Goal: Check status: Check status

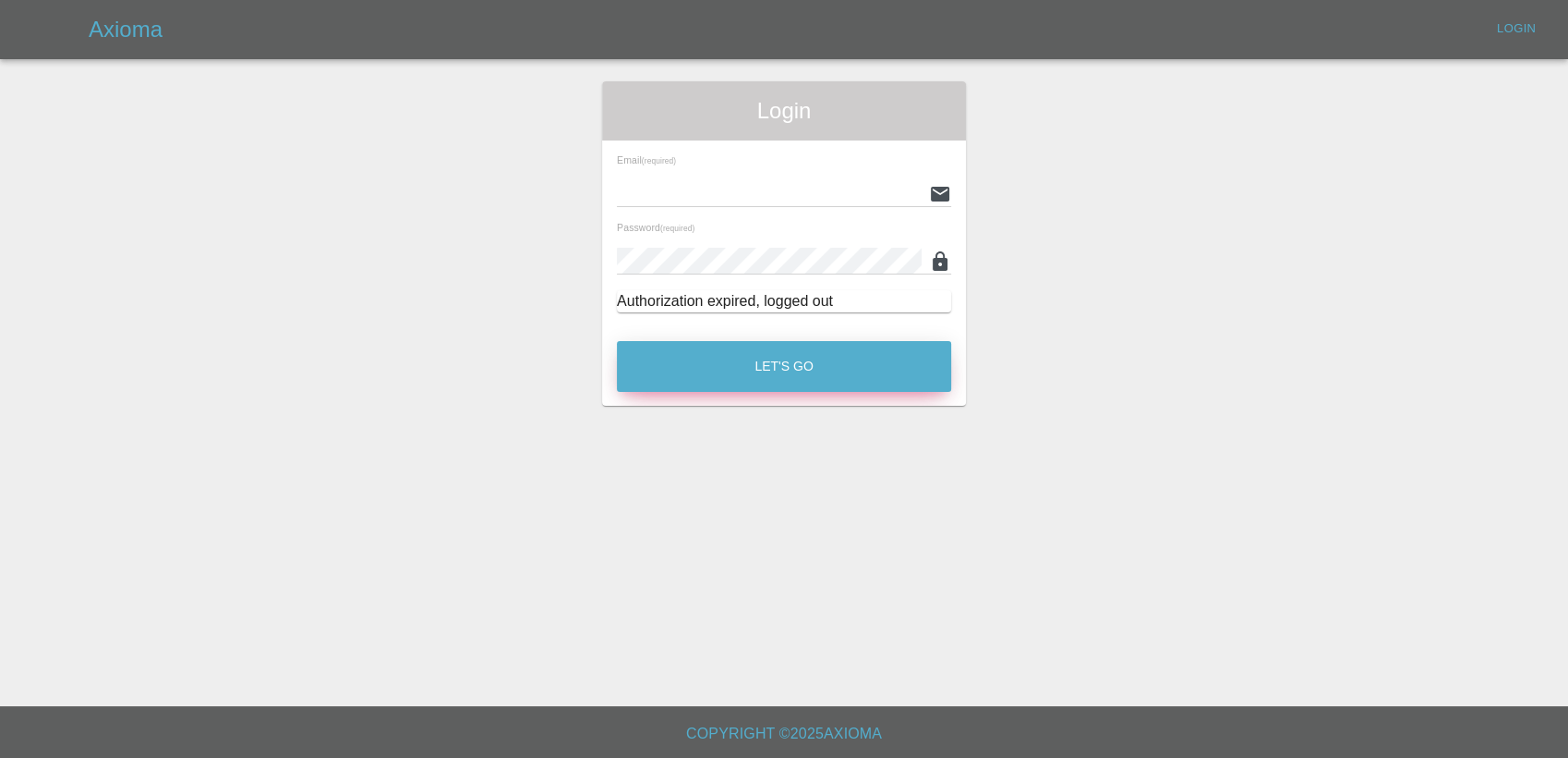
type input "[PERSON_NAME][EMAIL_ADDRESS][PERSON_NAME][DOMAIN_NAME]"
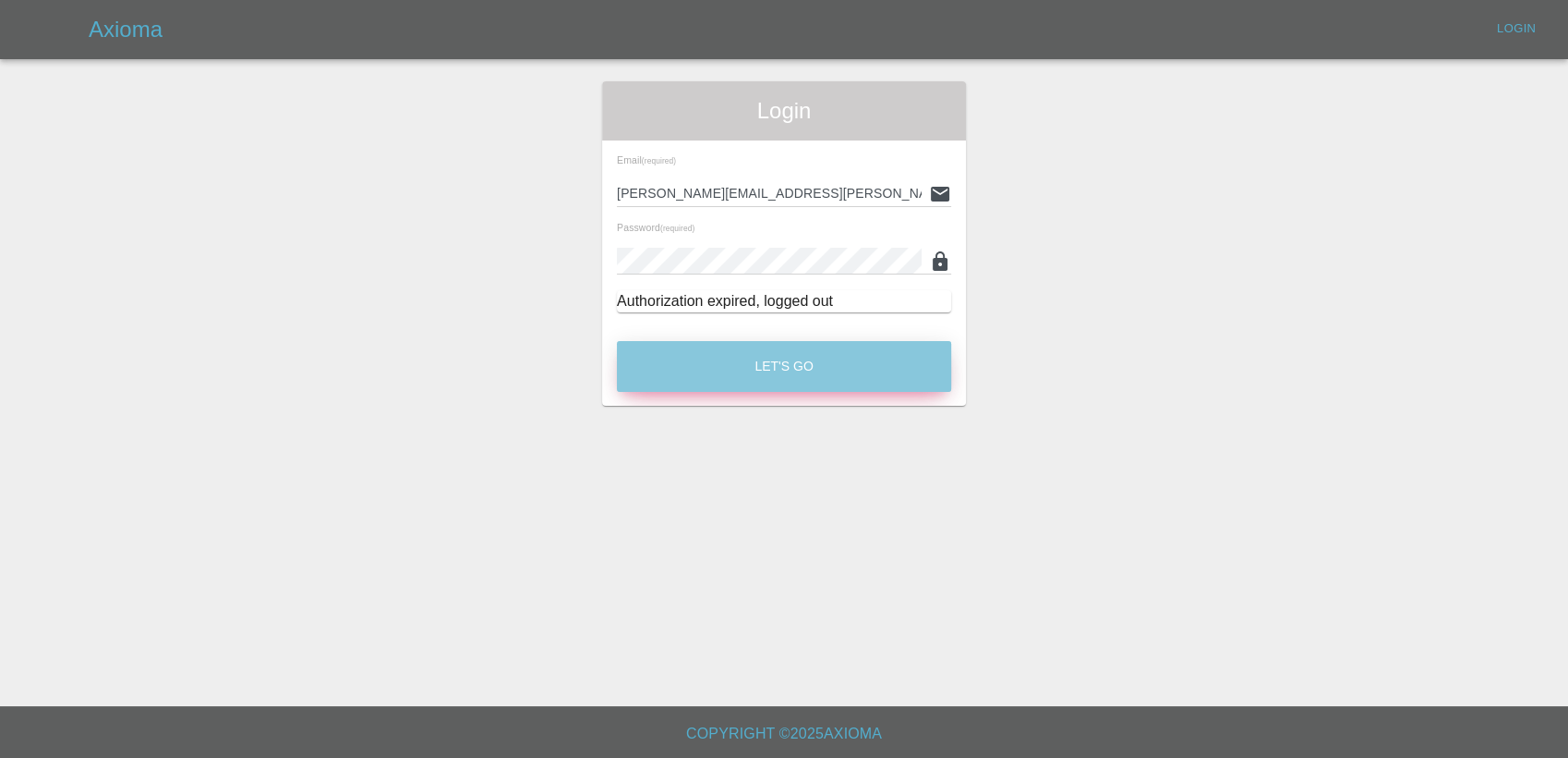
click at [784, 379] on button "Let's Go" at bounding box center [784, 366] width 335 height 51
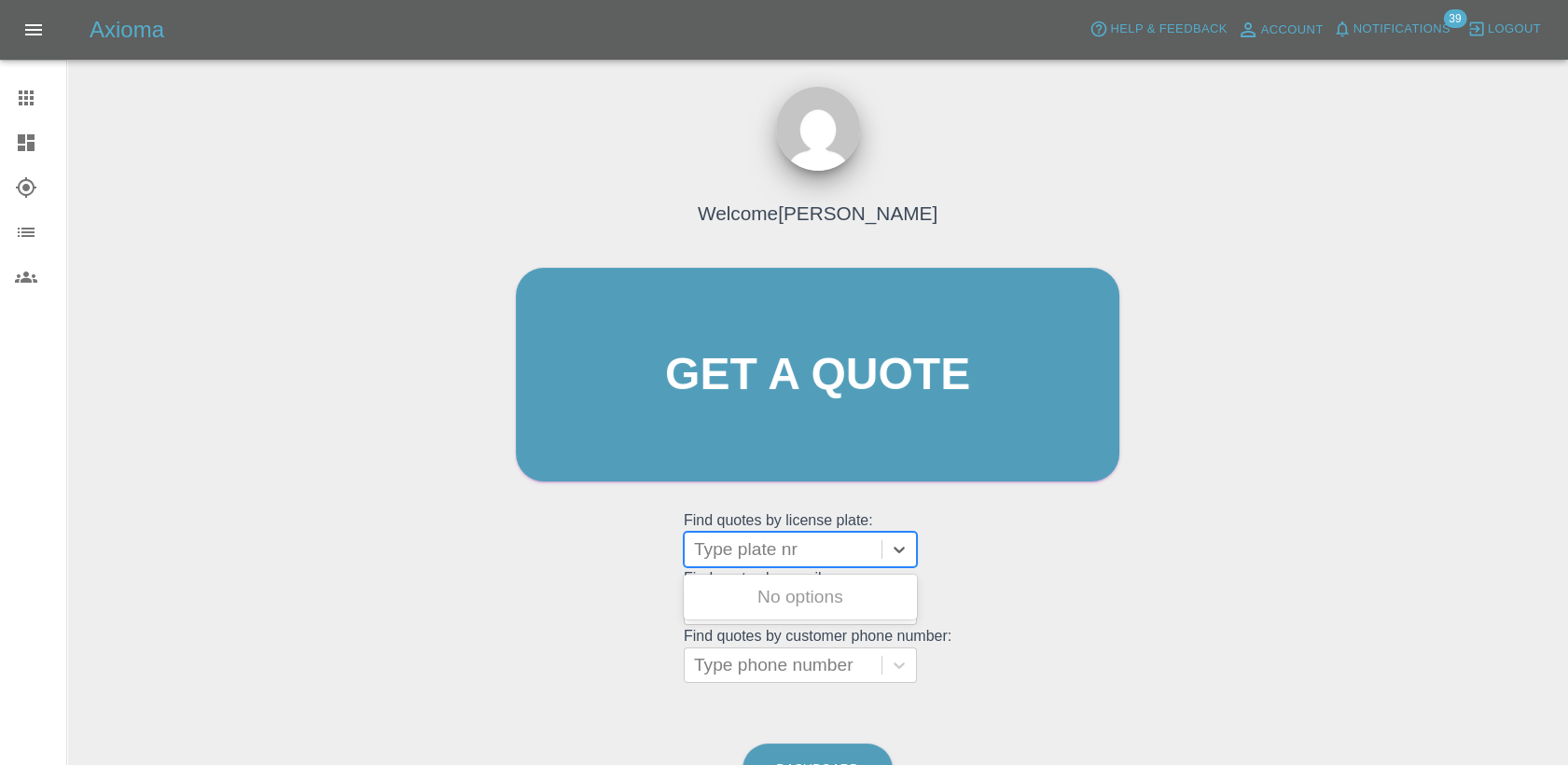
click at [760, 557] on div at bounding box center [784, 549] width 179 height 26
paste input "NS front door scratched"
type input "NS front door scratched"
paste input "DW25MMU"
type input "DW25MMU"
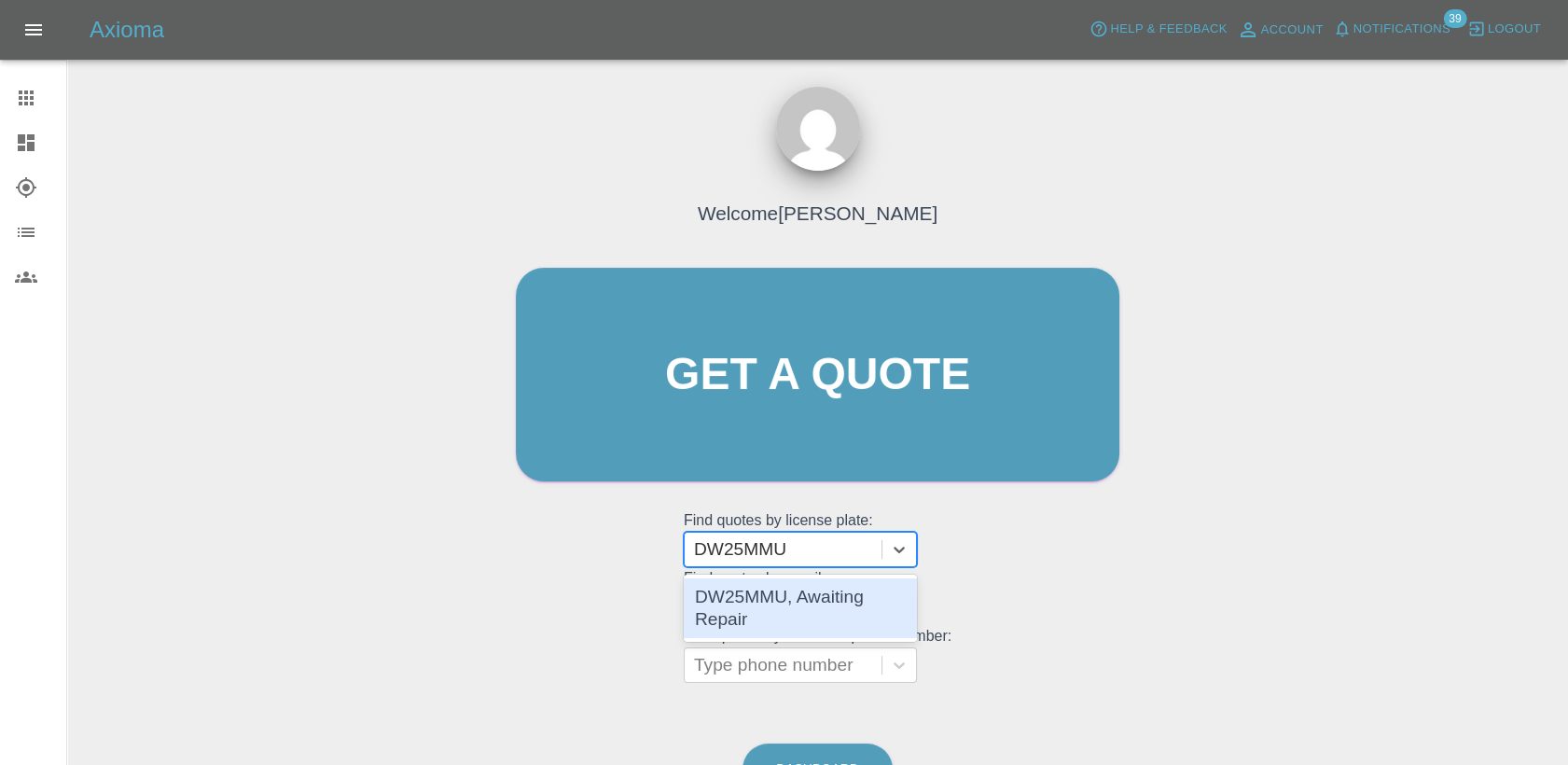
click at [776, 593] on div "DW25MMU, Awaiting Repair" at bounding box center [800, 608] width 233 height 59
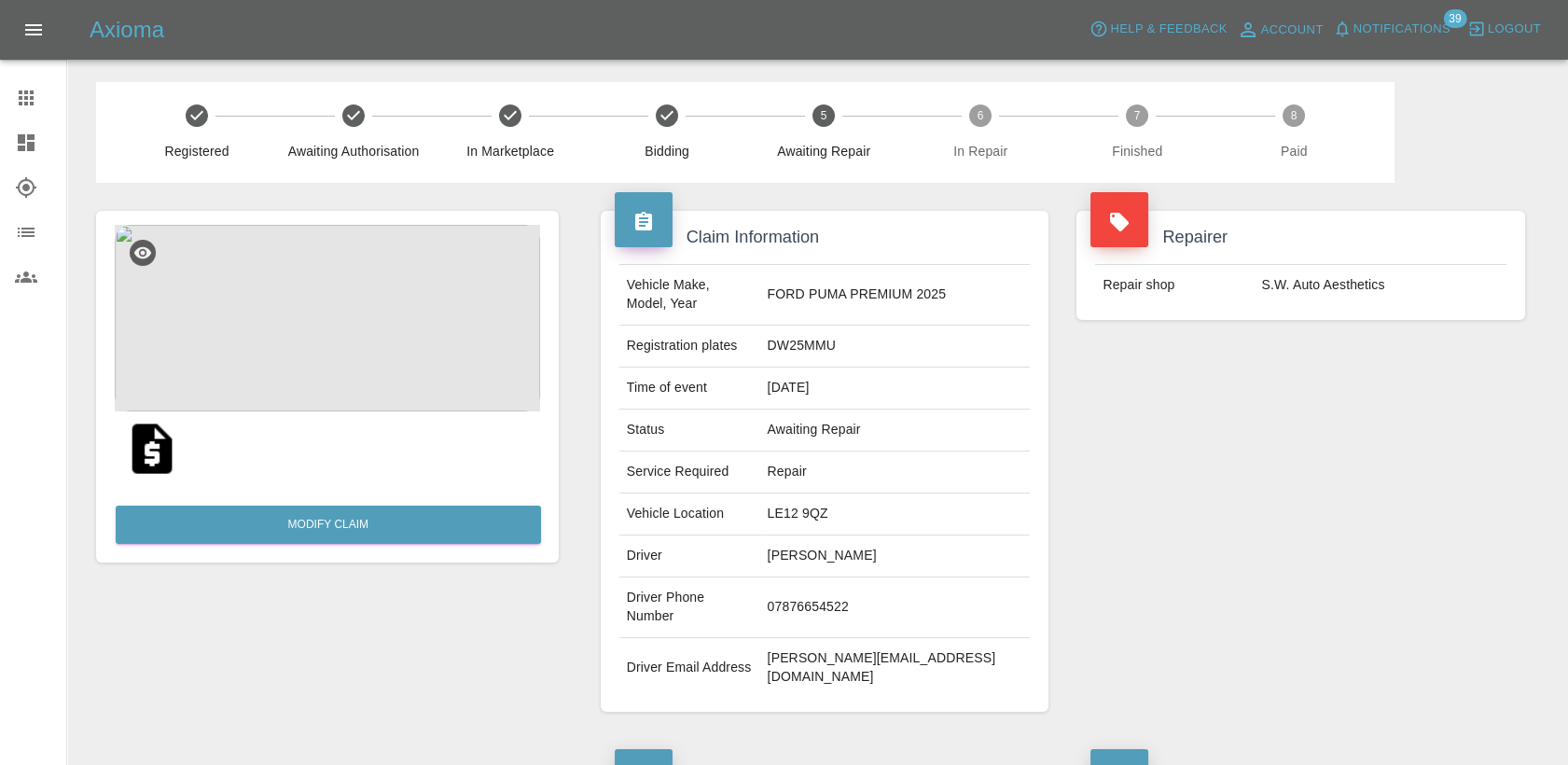
click at [388, 333] on img at bounding box center [327, 318] width 425 height 186
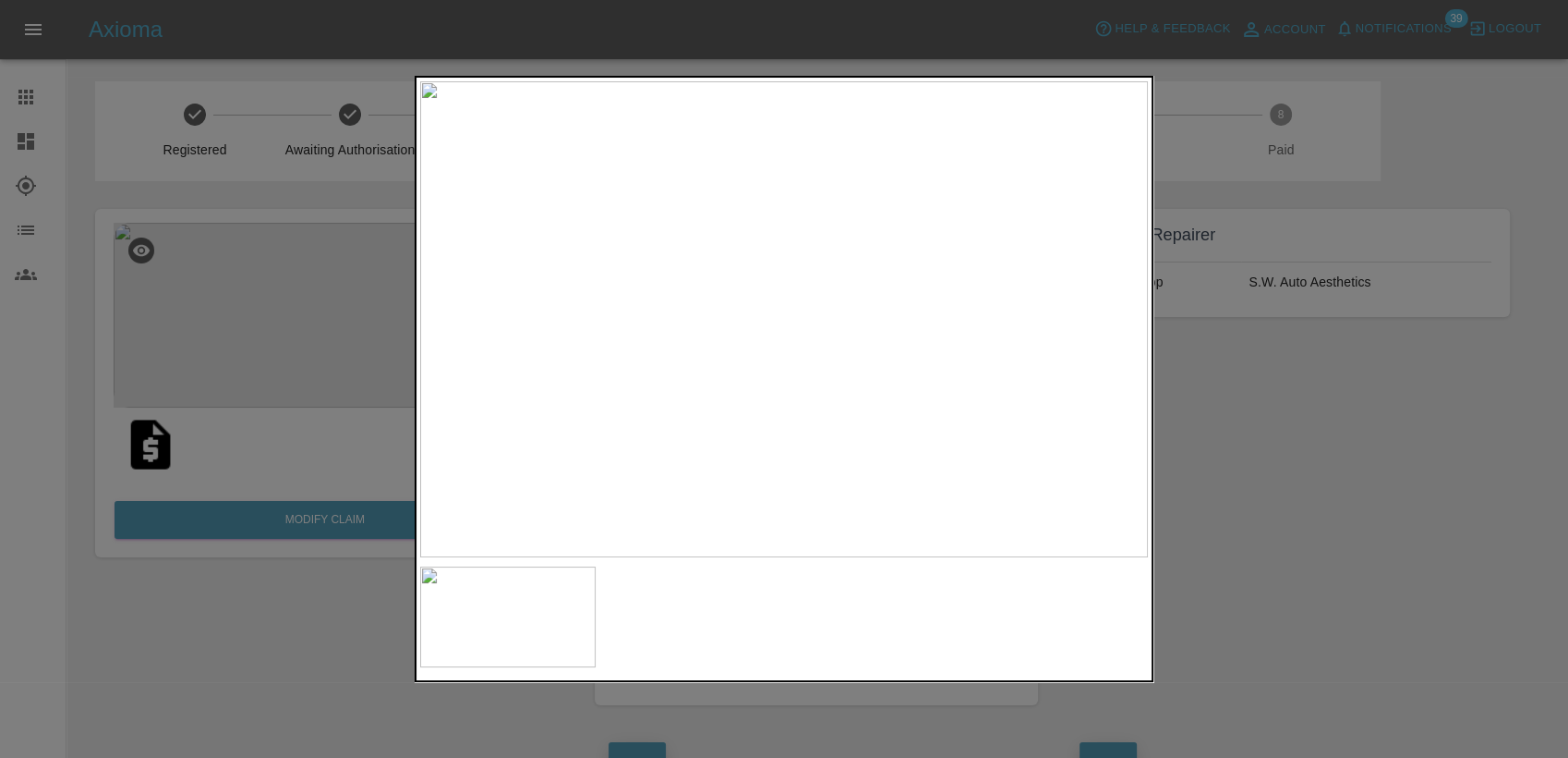
click at [1374, 392] on div at bounding box center [784, 379] width 1568 height 758
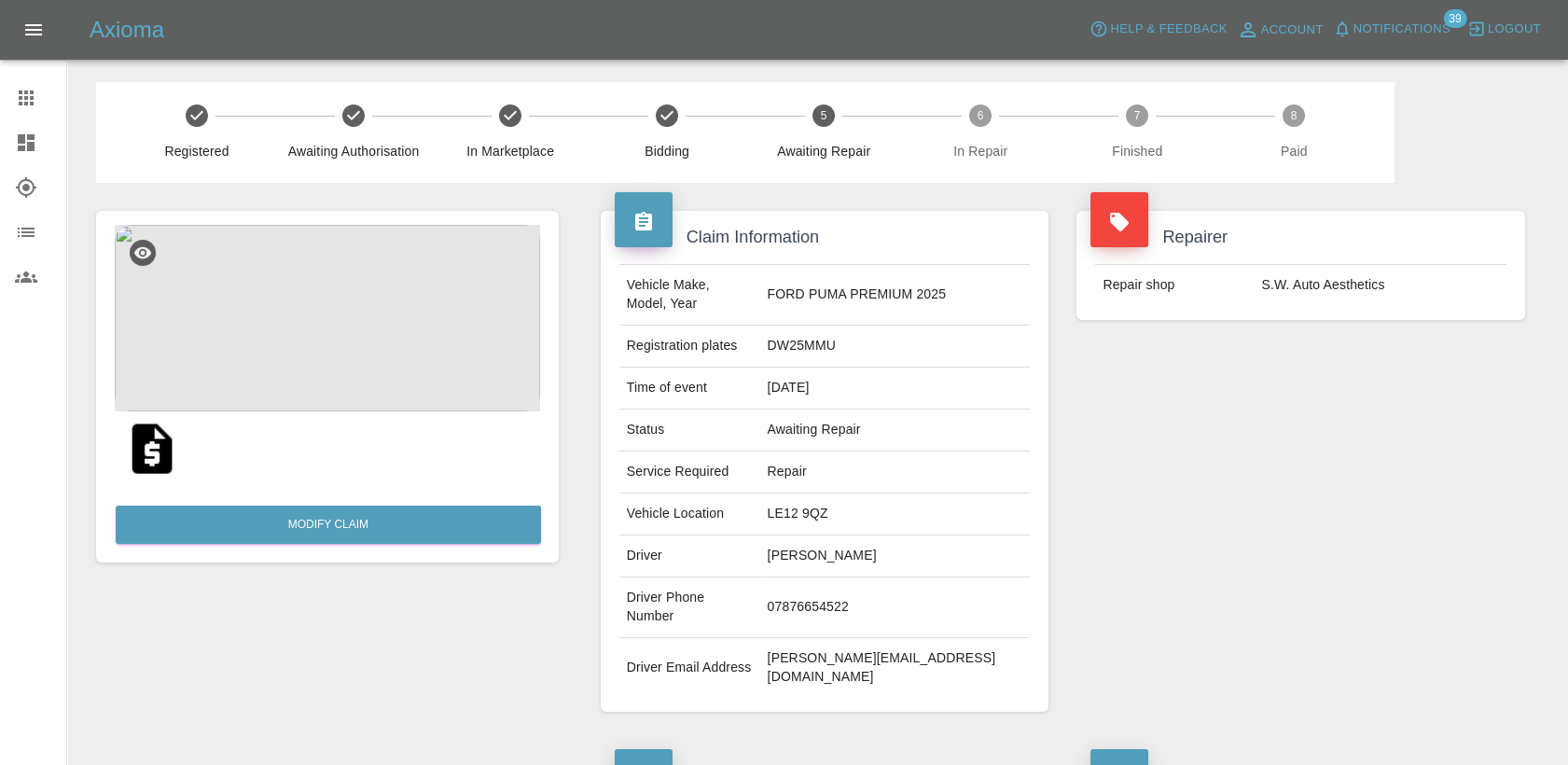
click at [28, 85] on link "Claims" at bounding box center [33, 98] width 66 height 45
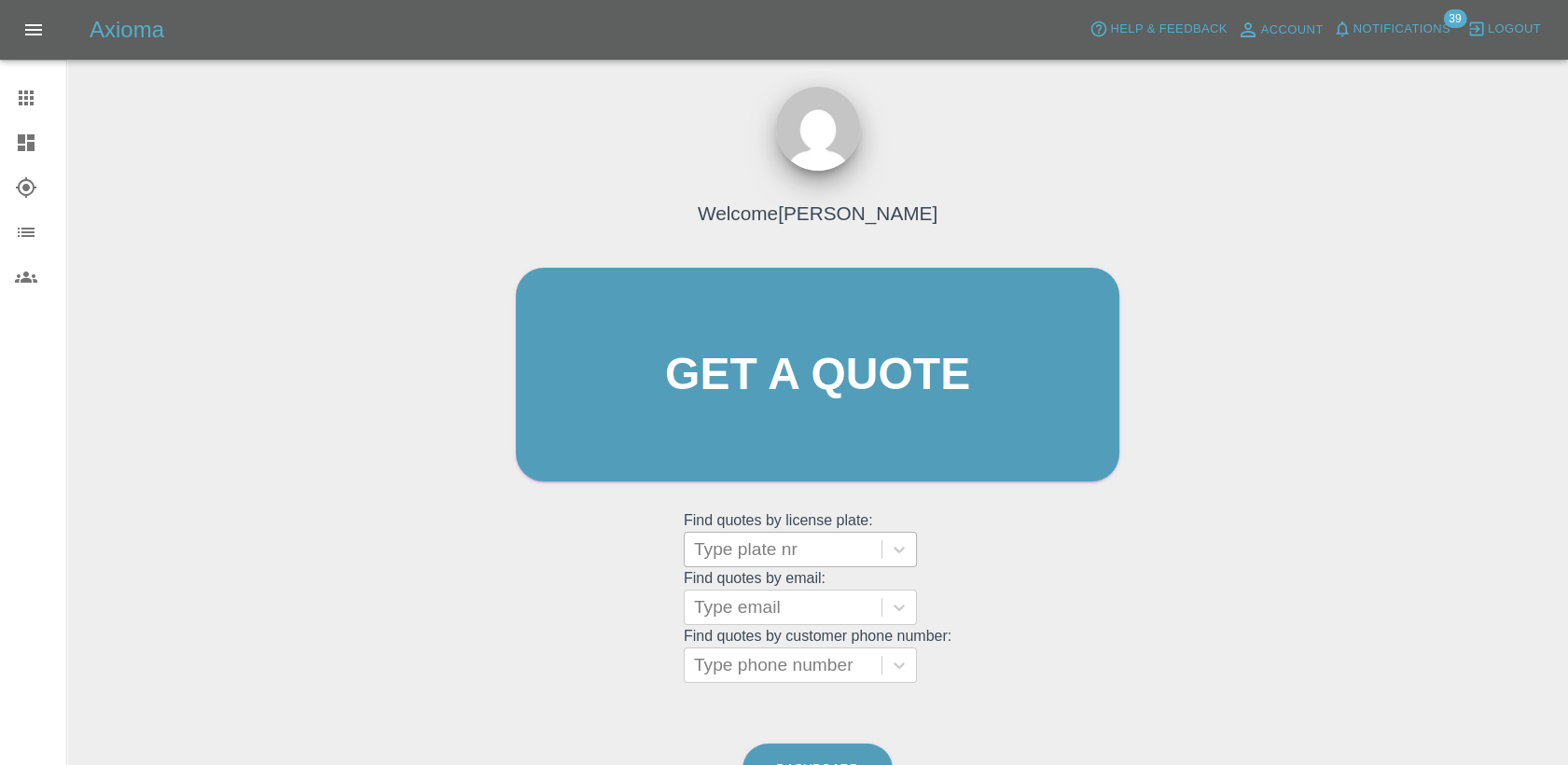
click at [790, 541] on div at bounding box center [784, 549] width 179 height 26
paste input "DW25AYG"
type input "DW25AYG"
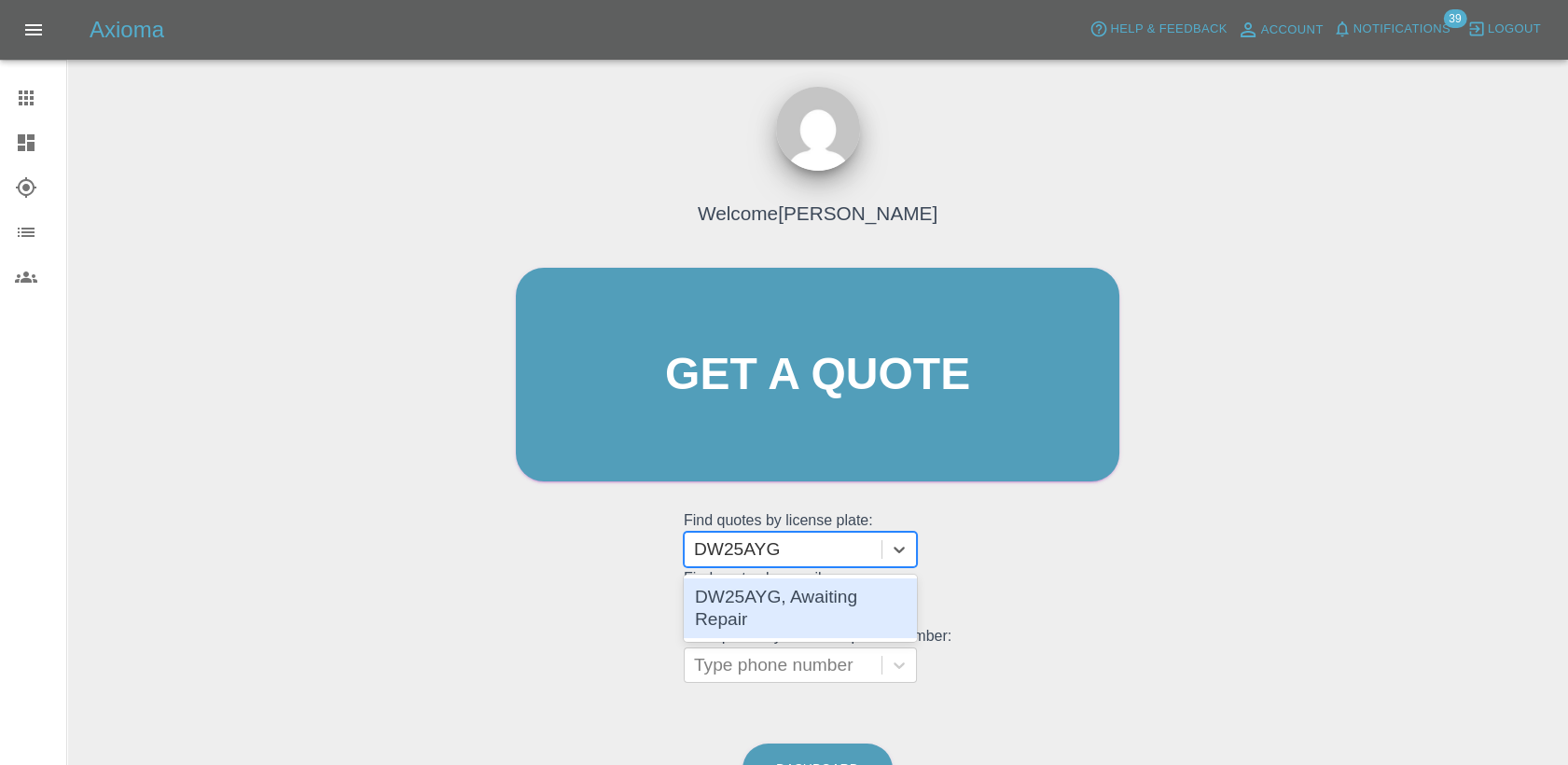
click at [828, 603] on div "DW25AYG, Awaiting Repair" at bounding box center [800, 608] width 233 height 59
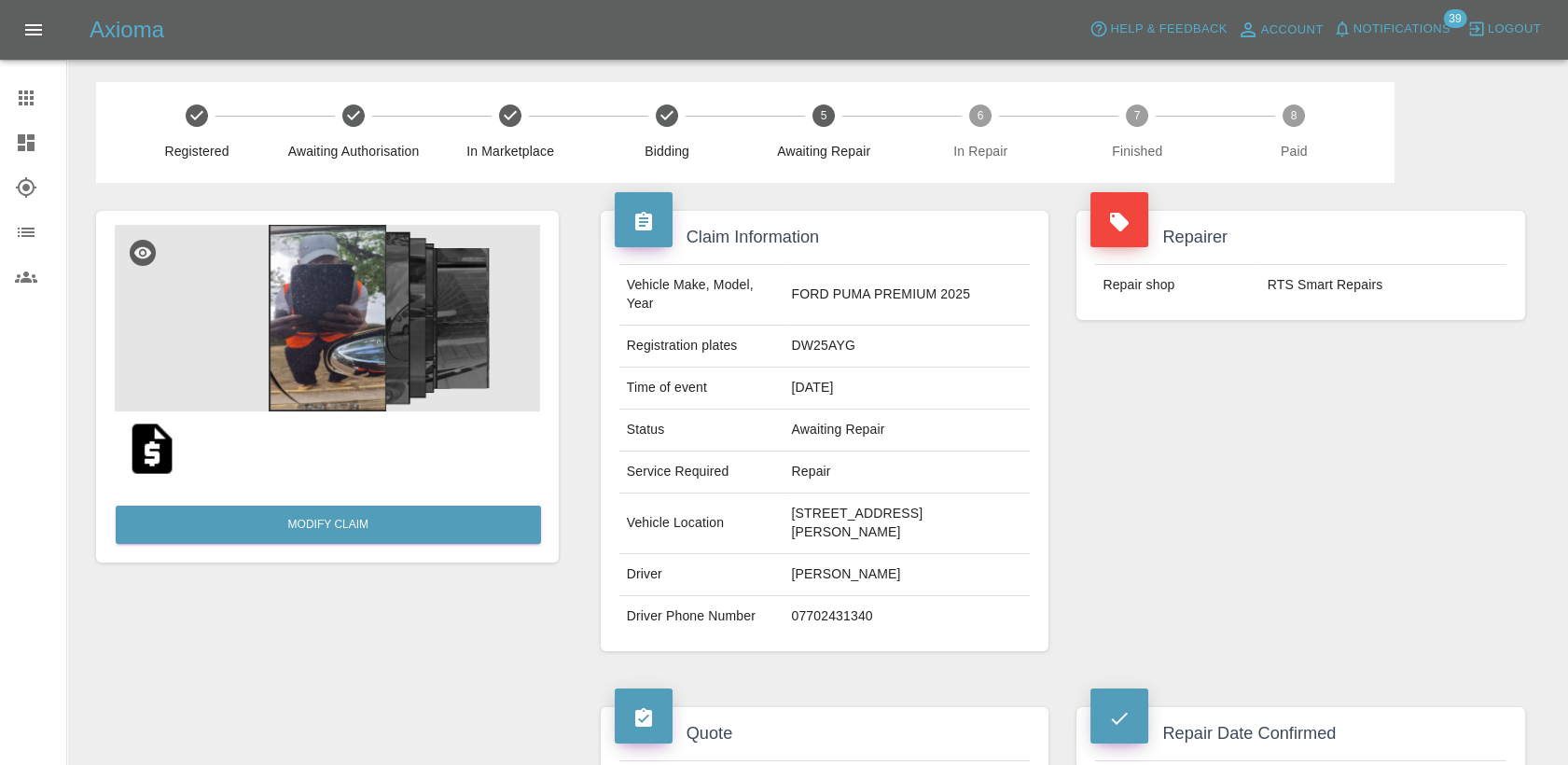
click at [358, 345] on img at bounding box center [327, 318] width 425 height 186
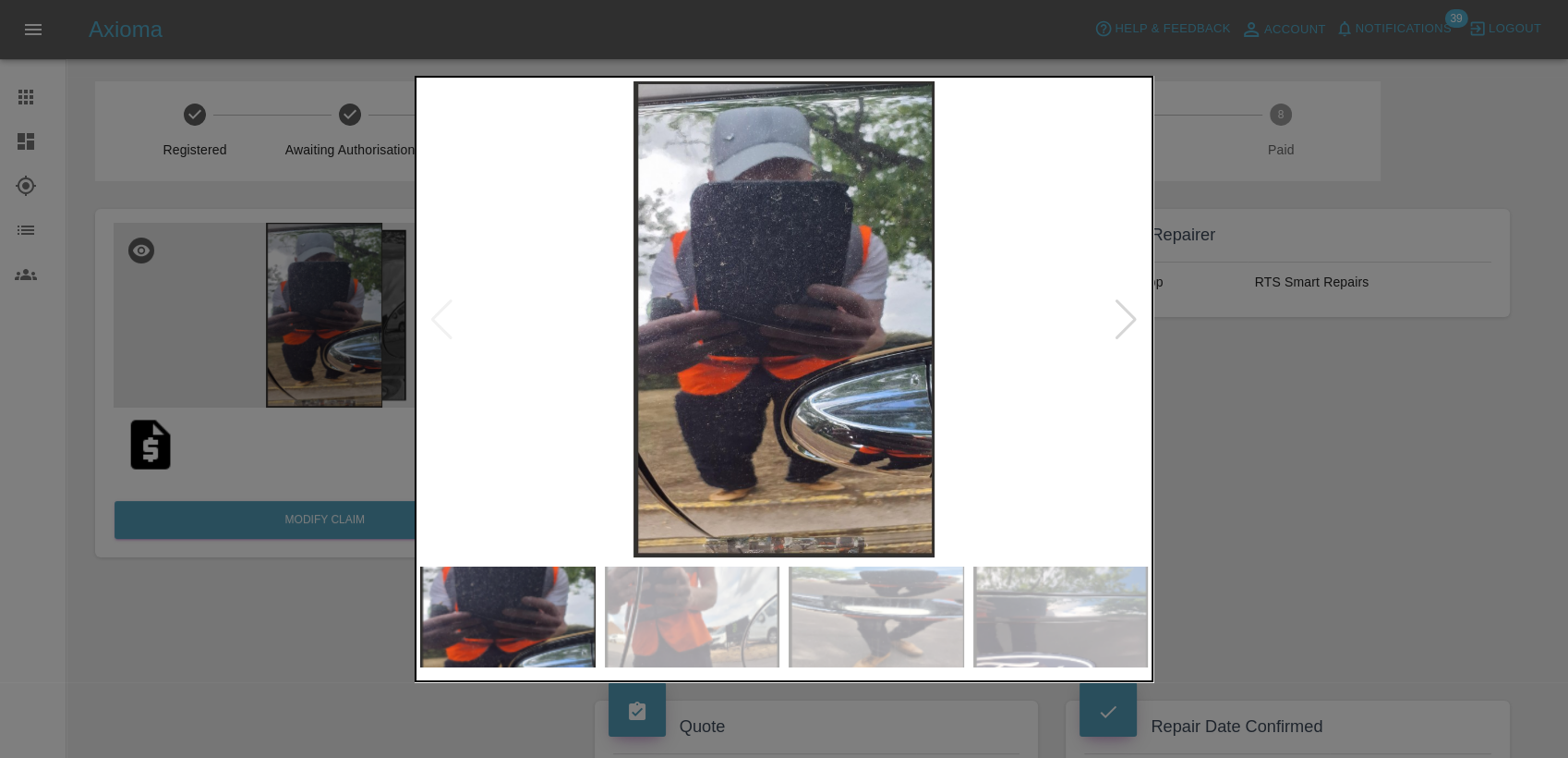
click at [946, 316] on img at bounding box center [784, 319] width 728 height 476
click at [842, 339] on img at bounding box center [784, 319] width 728 height 476
click at [1367, 503] on div at bounding box center [784, 379] width 1568 height 758
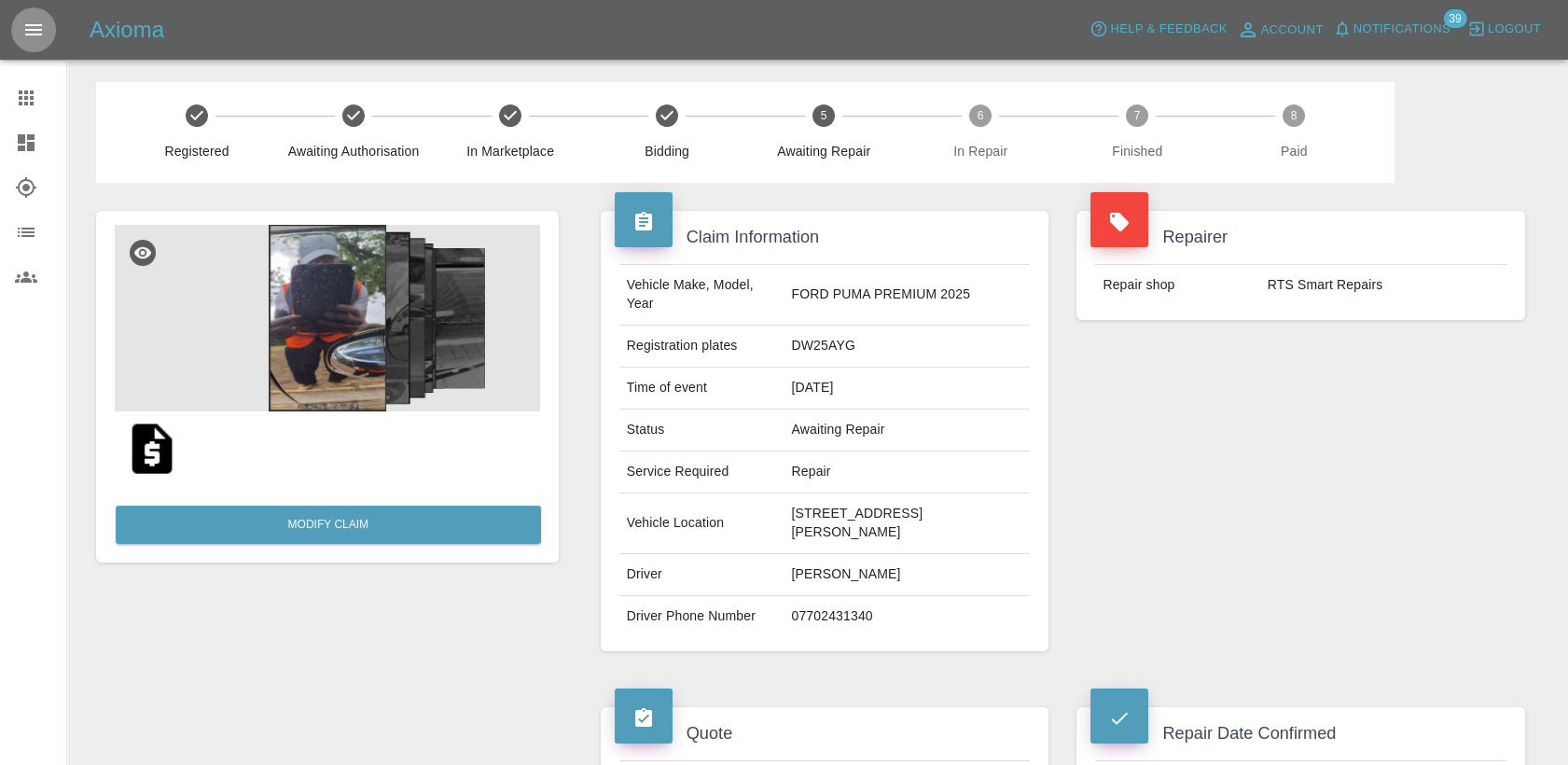
click at [333, 339] on img at bounding box center [327, 318] width 425 height 186
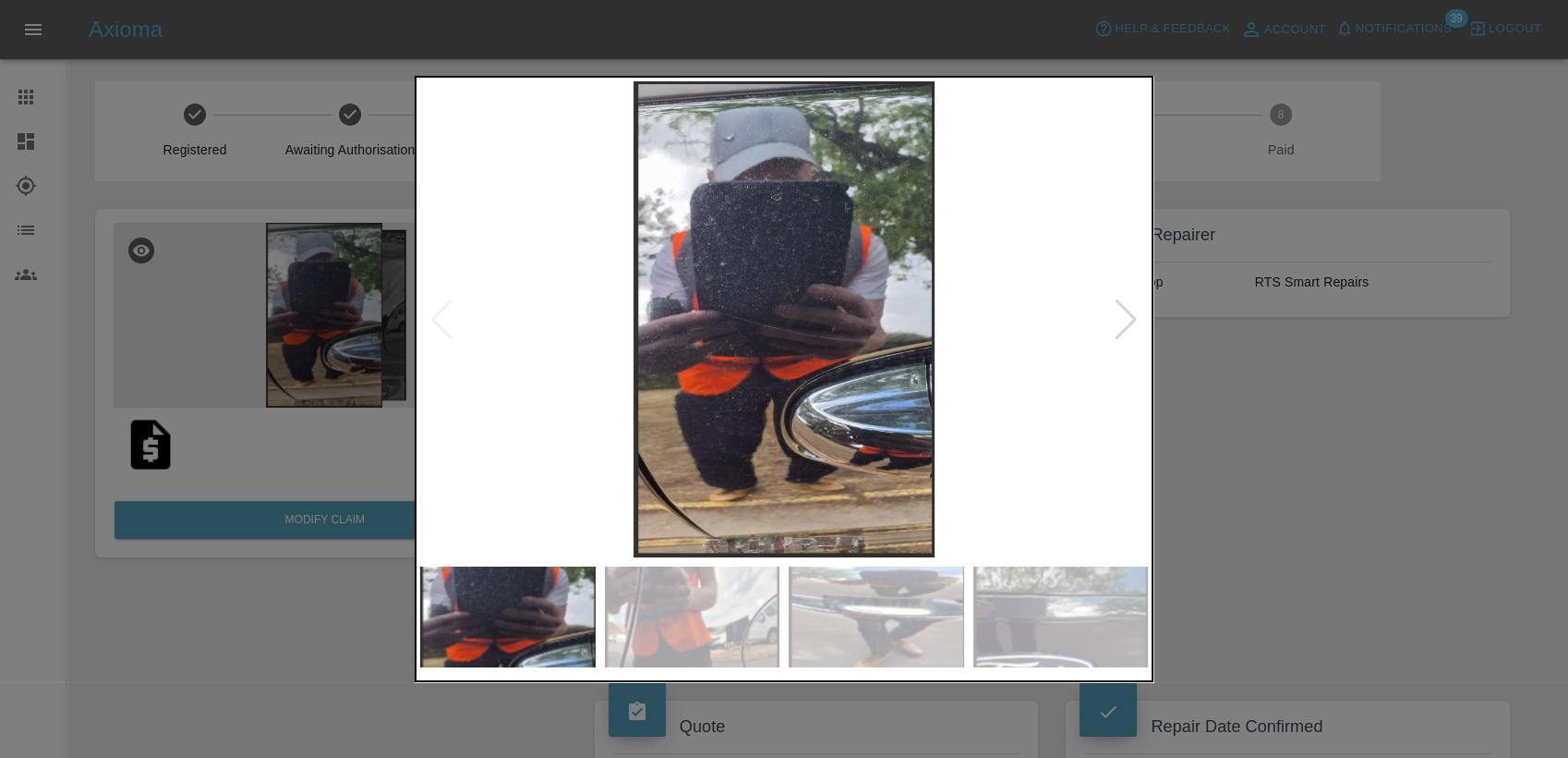
click at [1116, 307] on div at bounding box center [1127, 319] width 25 height 40
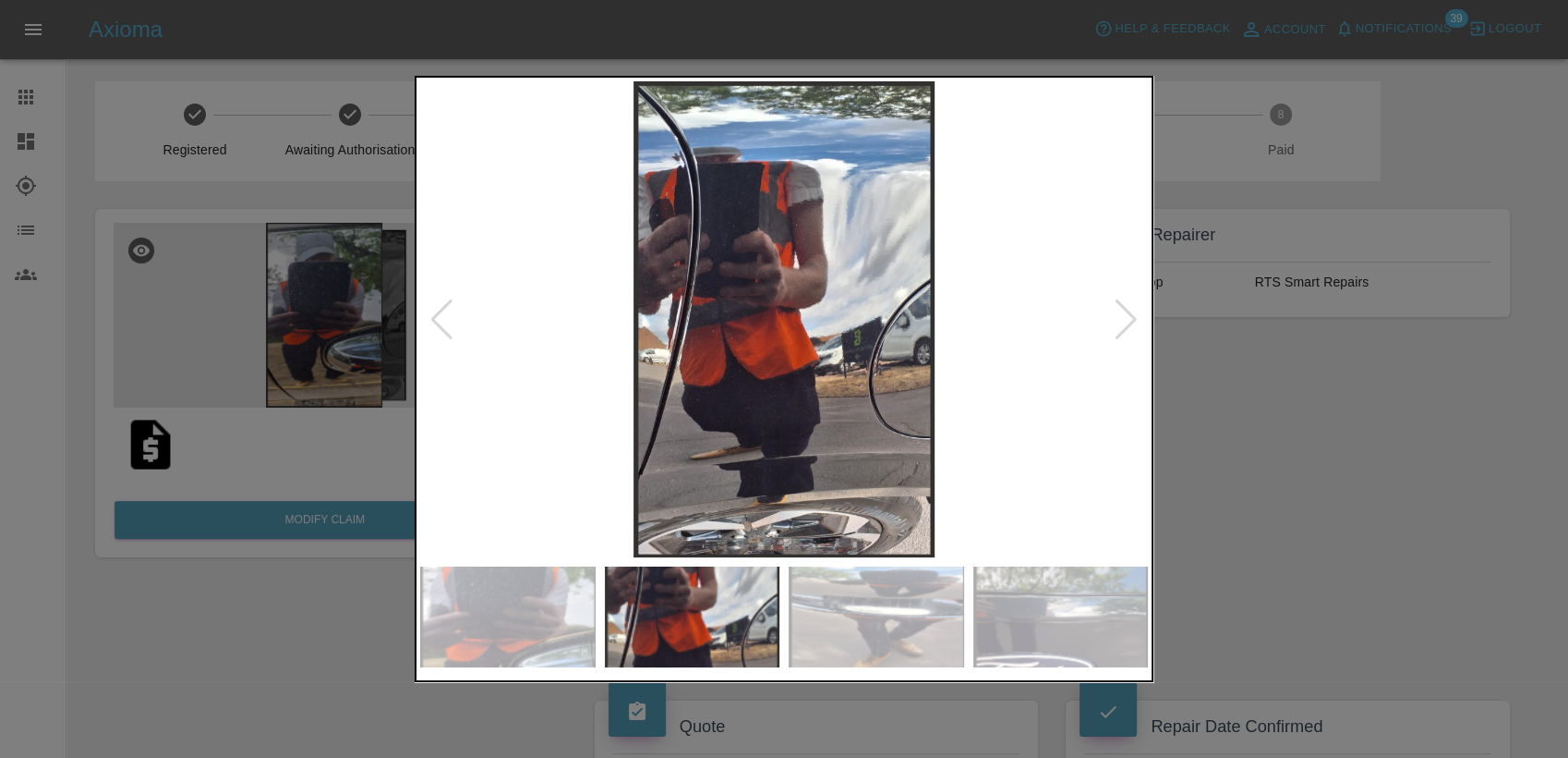
click at [1116, 307] on div at bounding box center [1127, 319] width 25 height 40
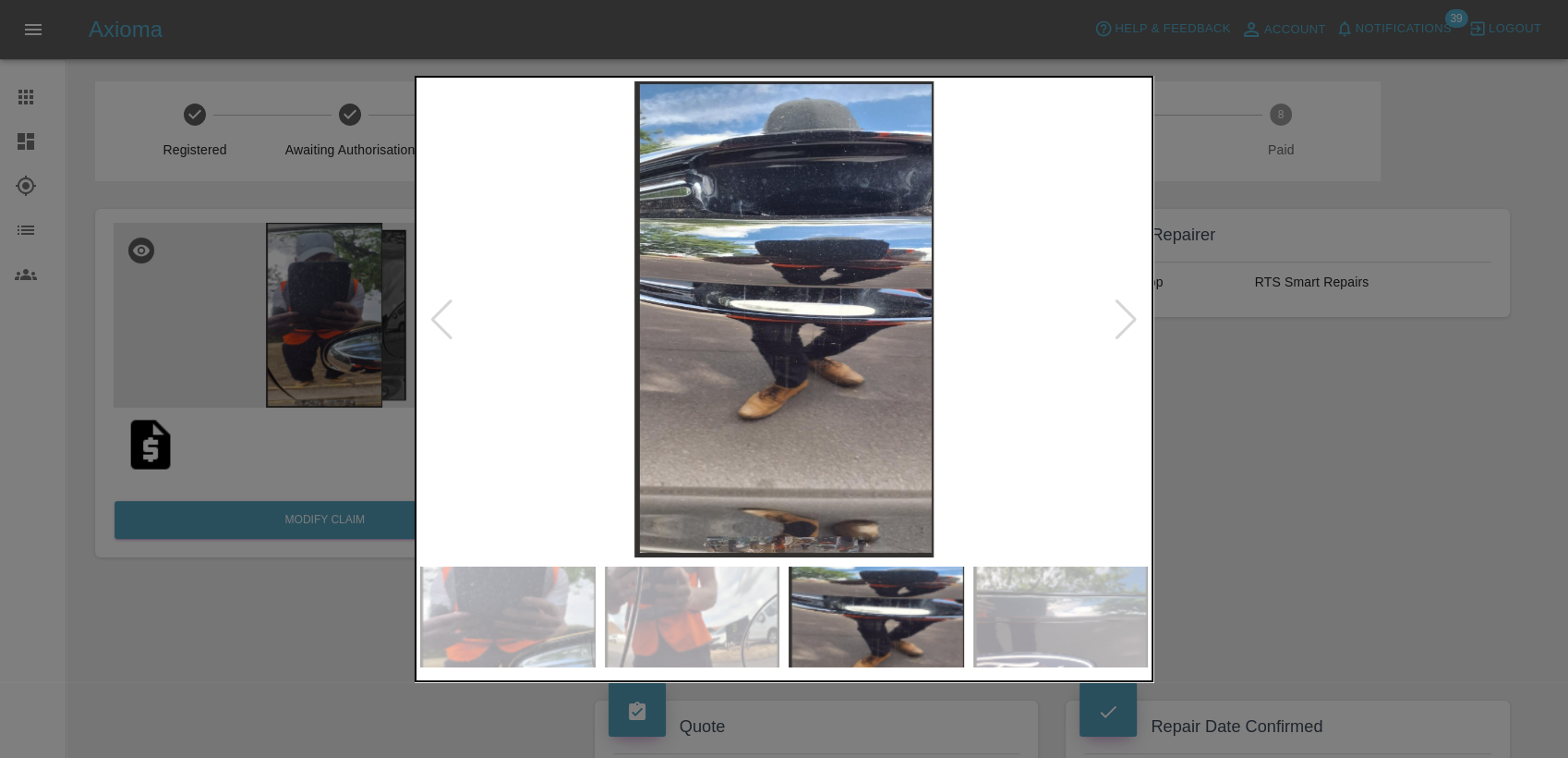
click at [1116, 307] on div at bounding box center [1127, 319] width 25 height 40
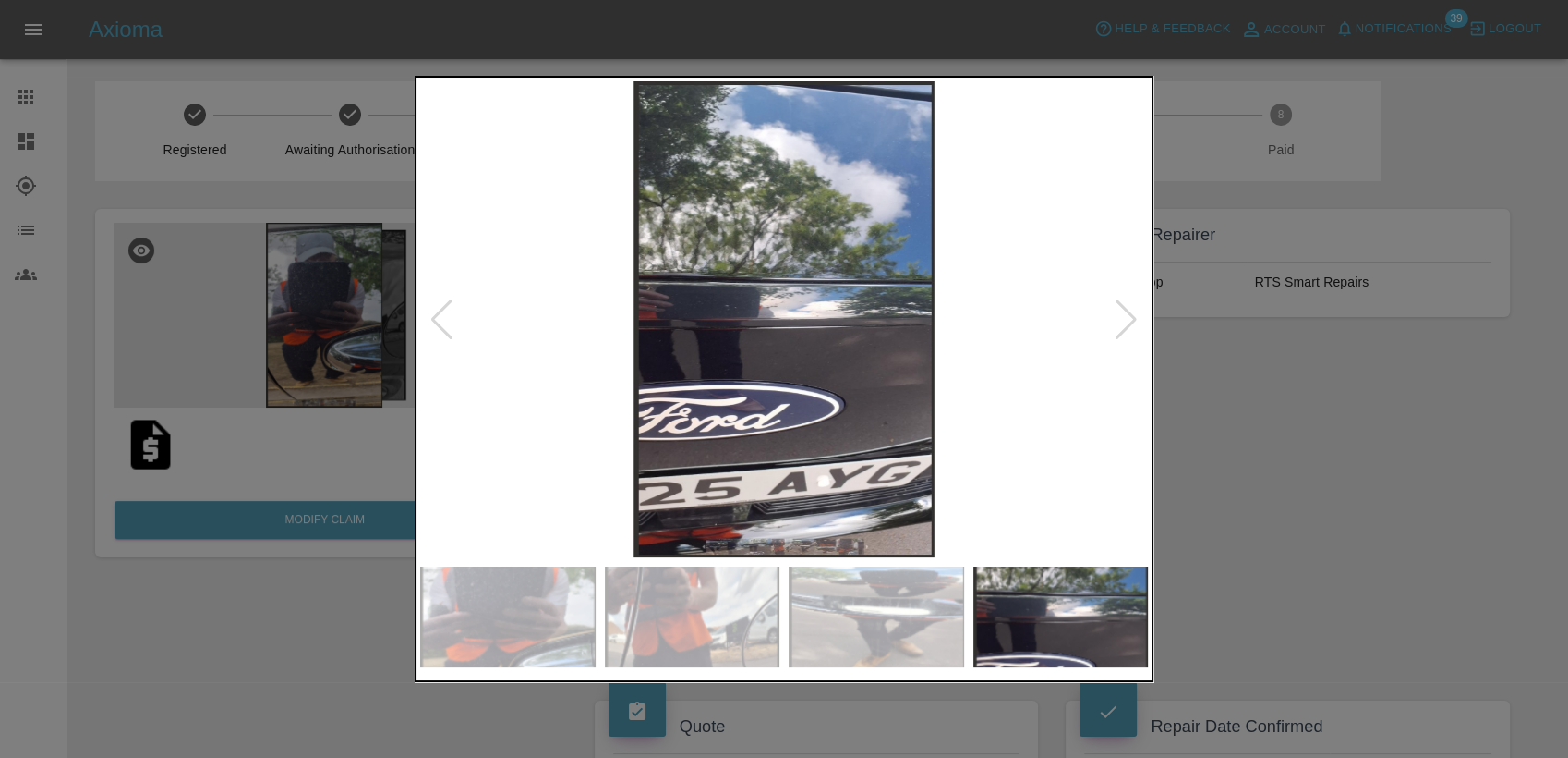
click at [81, 192] on div at bounding box center [784, 379] width 1568 height 758
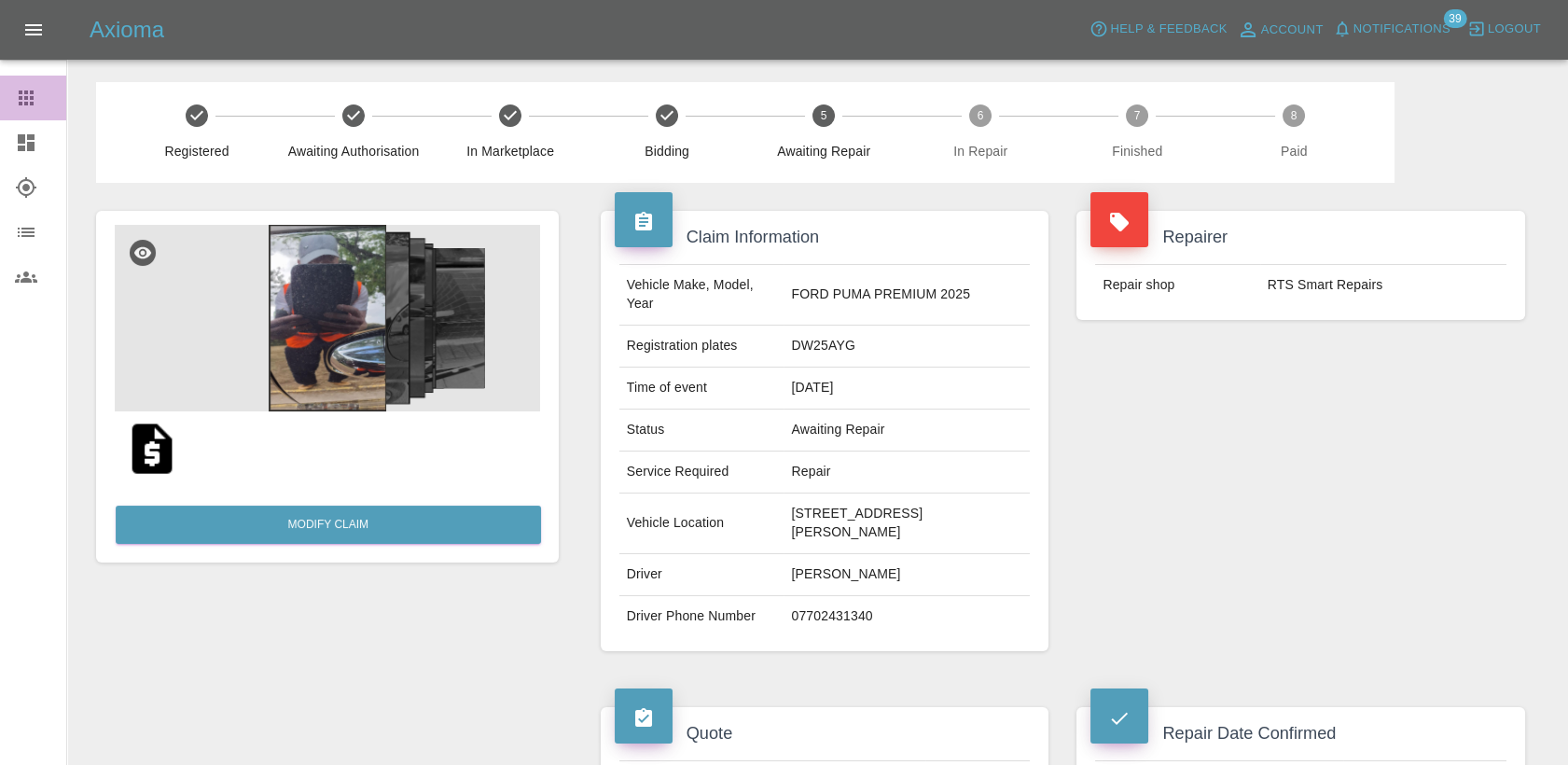
click at [29, 93] on icon at bounding box center [25, 97] width 22 height 22
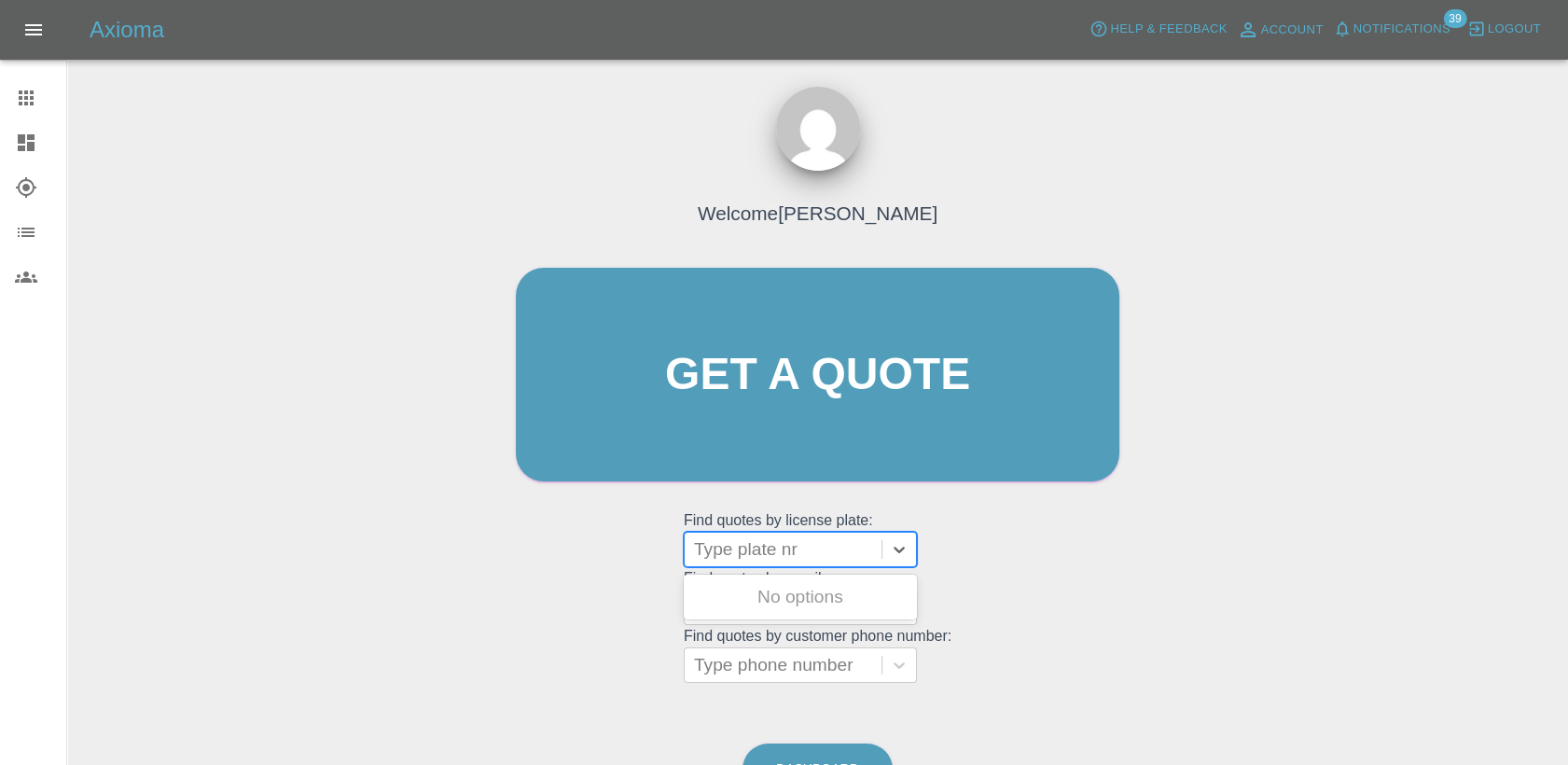
click at [770, 554] on div at bounding box center [784, 549] width 179 height 26
paste input "DW25AZP"
type input "DW25AZP"
click at [782, 595] on div "DW25AZP, Registered" at bounding box center [800, 597] width 233 height 37
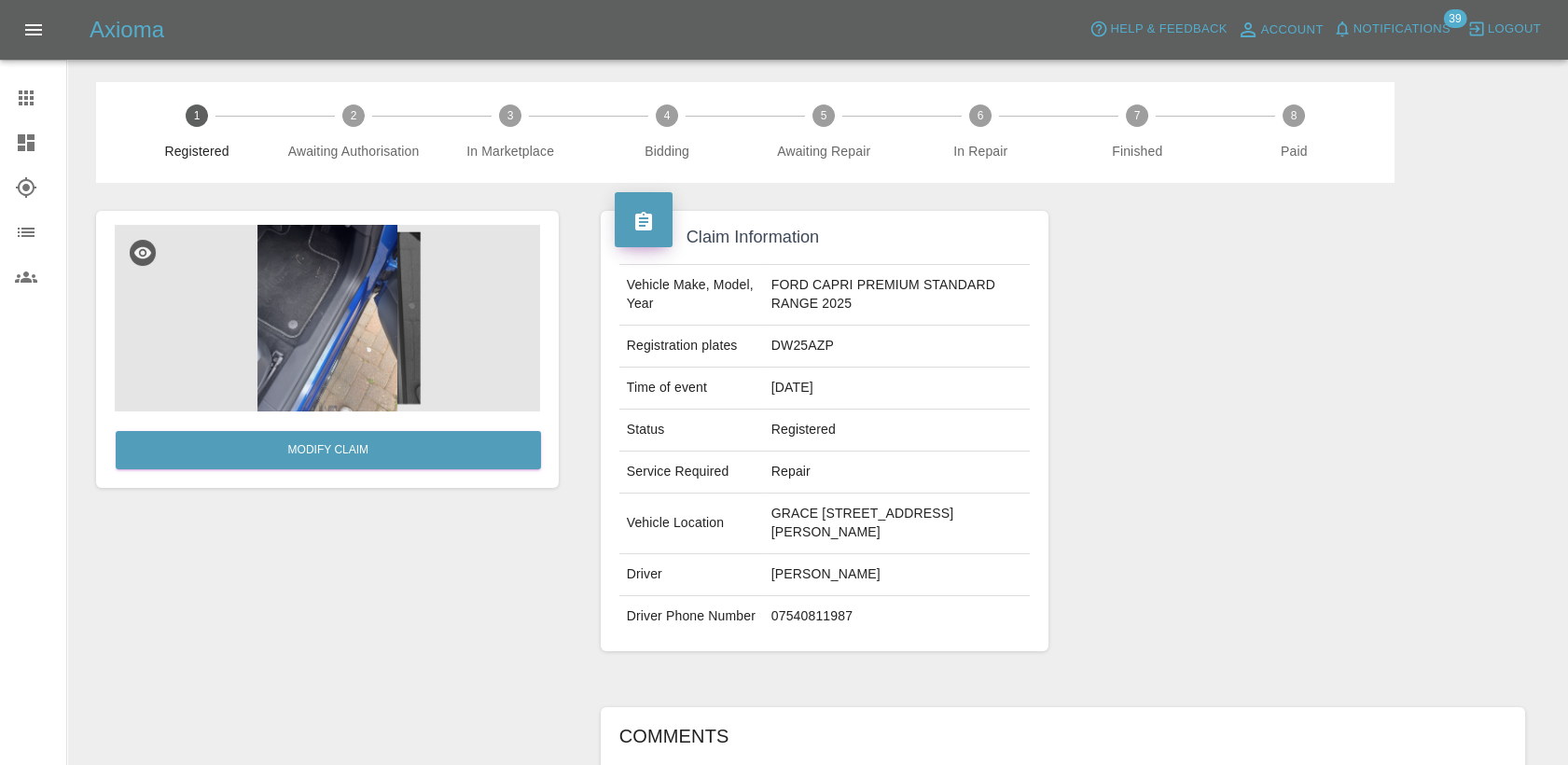
click at [319, 318] on img at bounding box center [327, 318] width 425 height 186
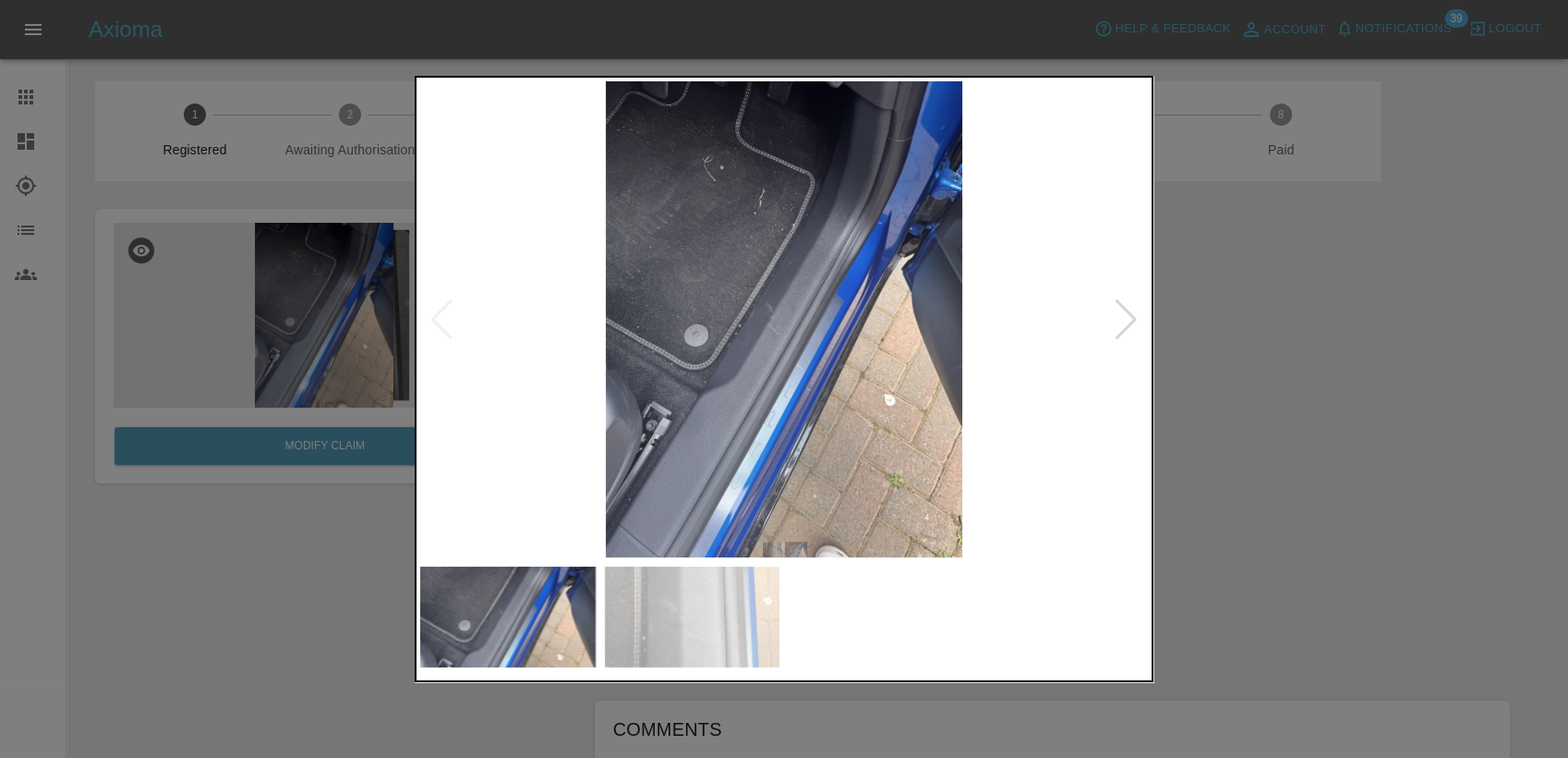
drag, startPoint x: 361, startPoint y: 364, endPoint x: 387, endPoint y: 347, distance: 31.1
click at [361, 364] on div at bounding box center [784, 379] width 1568 height 758
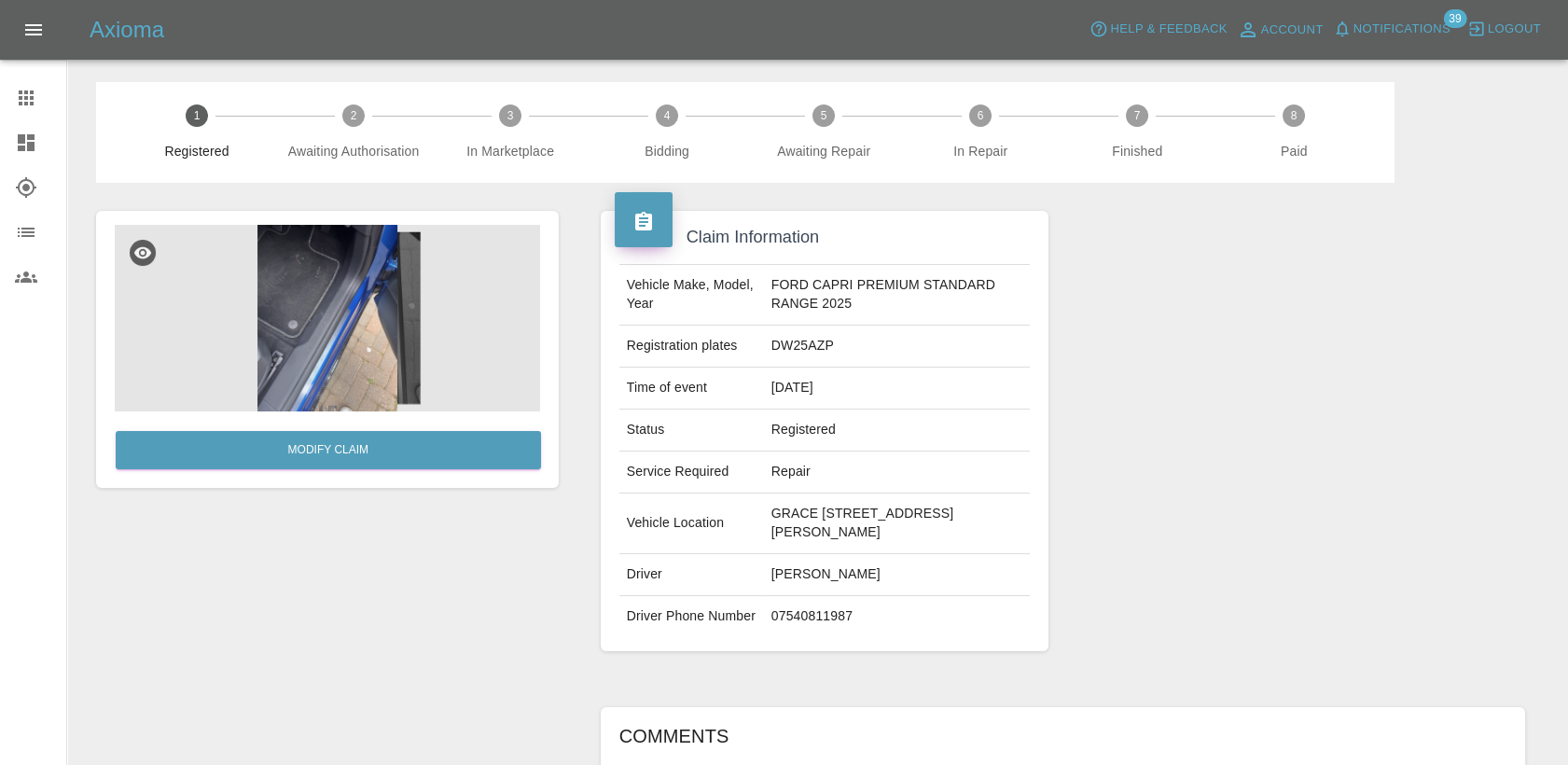
click at [421, 333] on img at bounding box center [327, 318] width 425 height 186
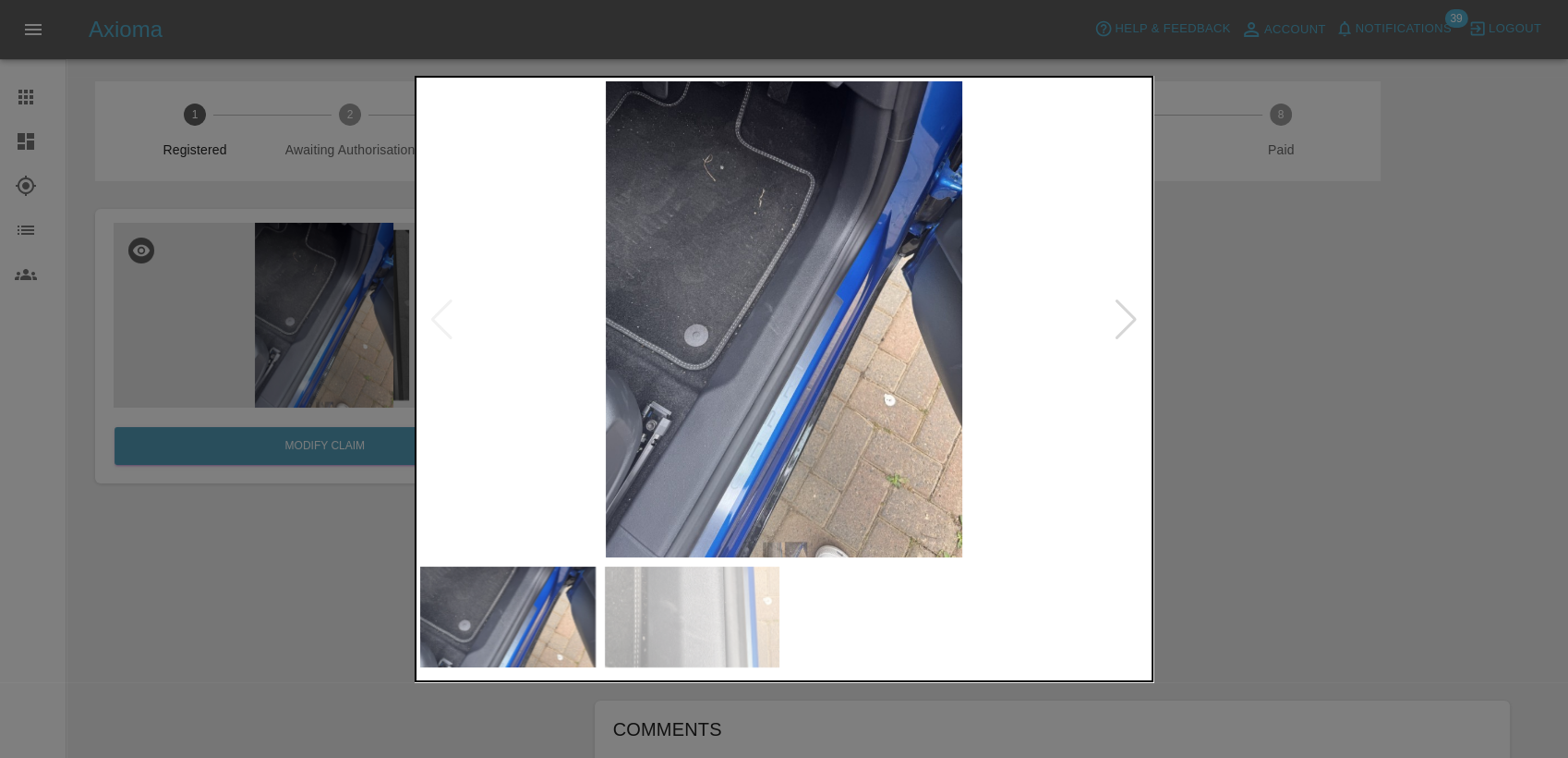
click at [1120, 310] on div at bounding box center [1127, 319] width 25 height 40
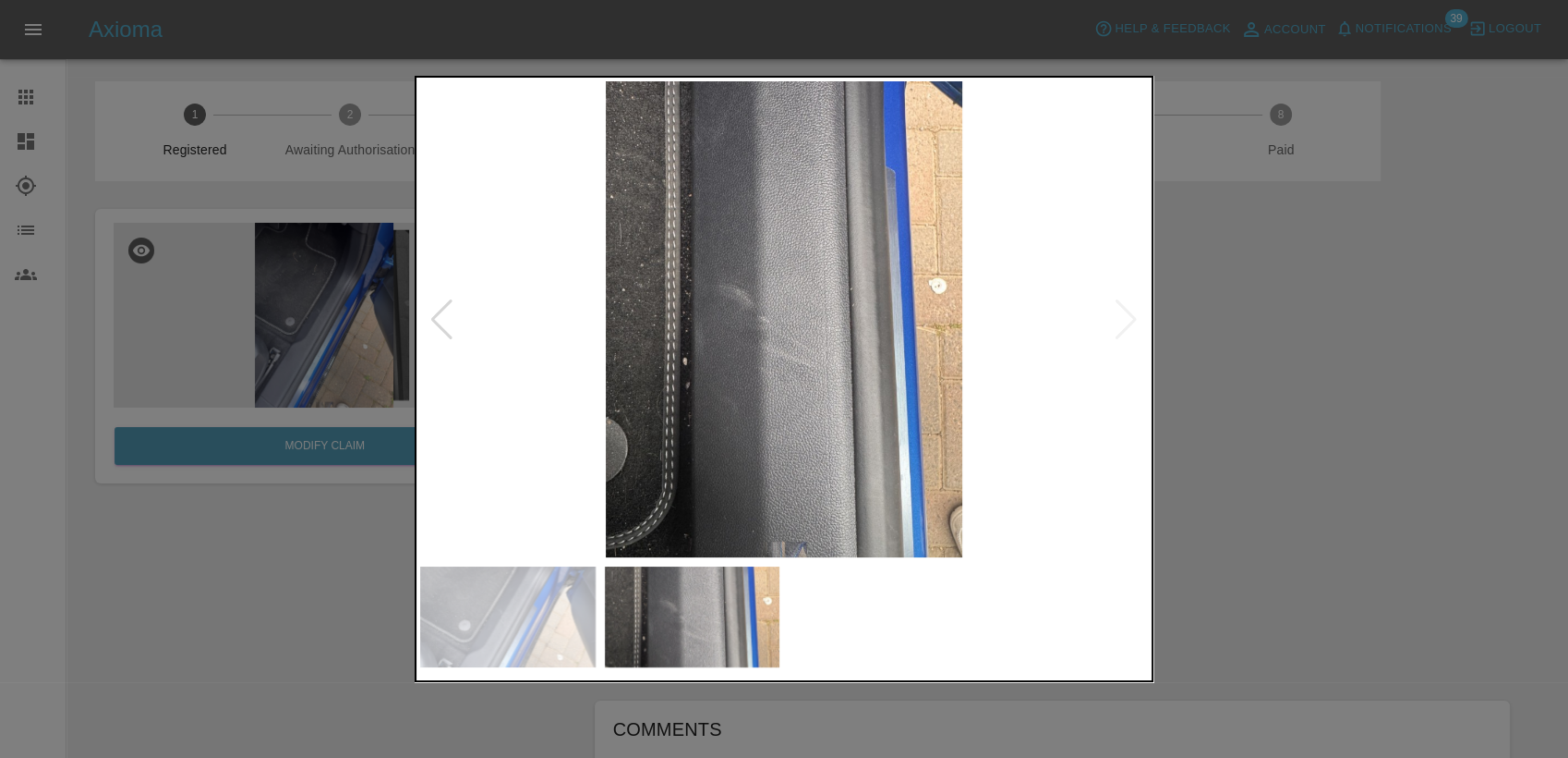
click at [350, 485] on div at bounding box center [784, 379] width 1568 height 758
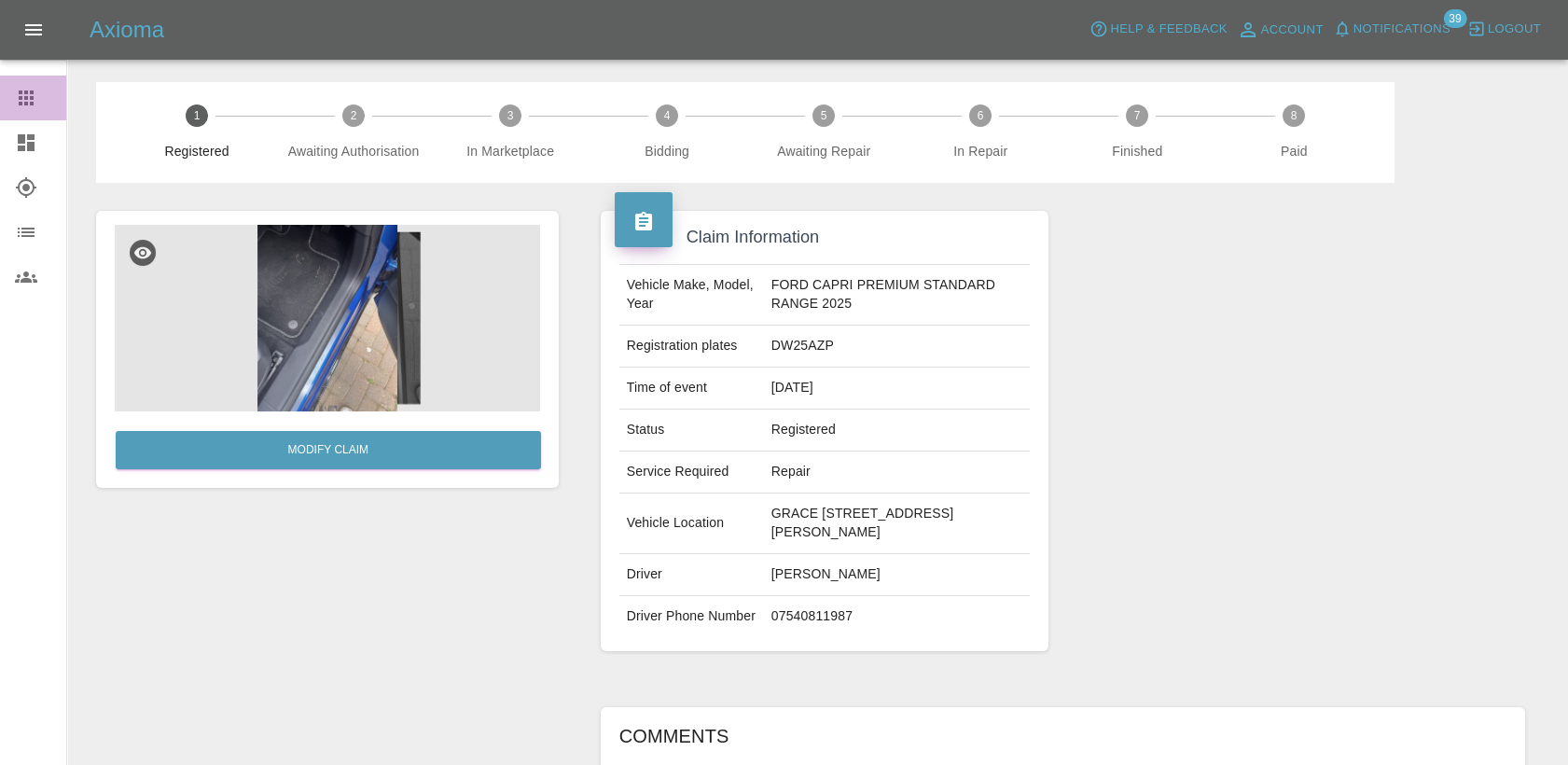
drag, startPoint x: 12, startPoint y: 98, endPoint x: 28, endPoint y: 111, distance: 20.6
click at [13, 98] on link "Claims" at bounding box center [33, 98] width 66 height 45
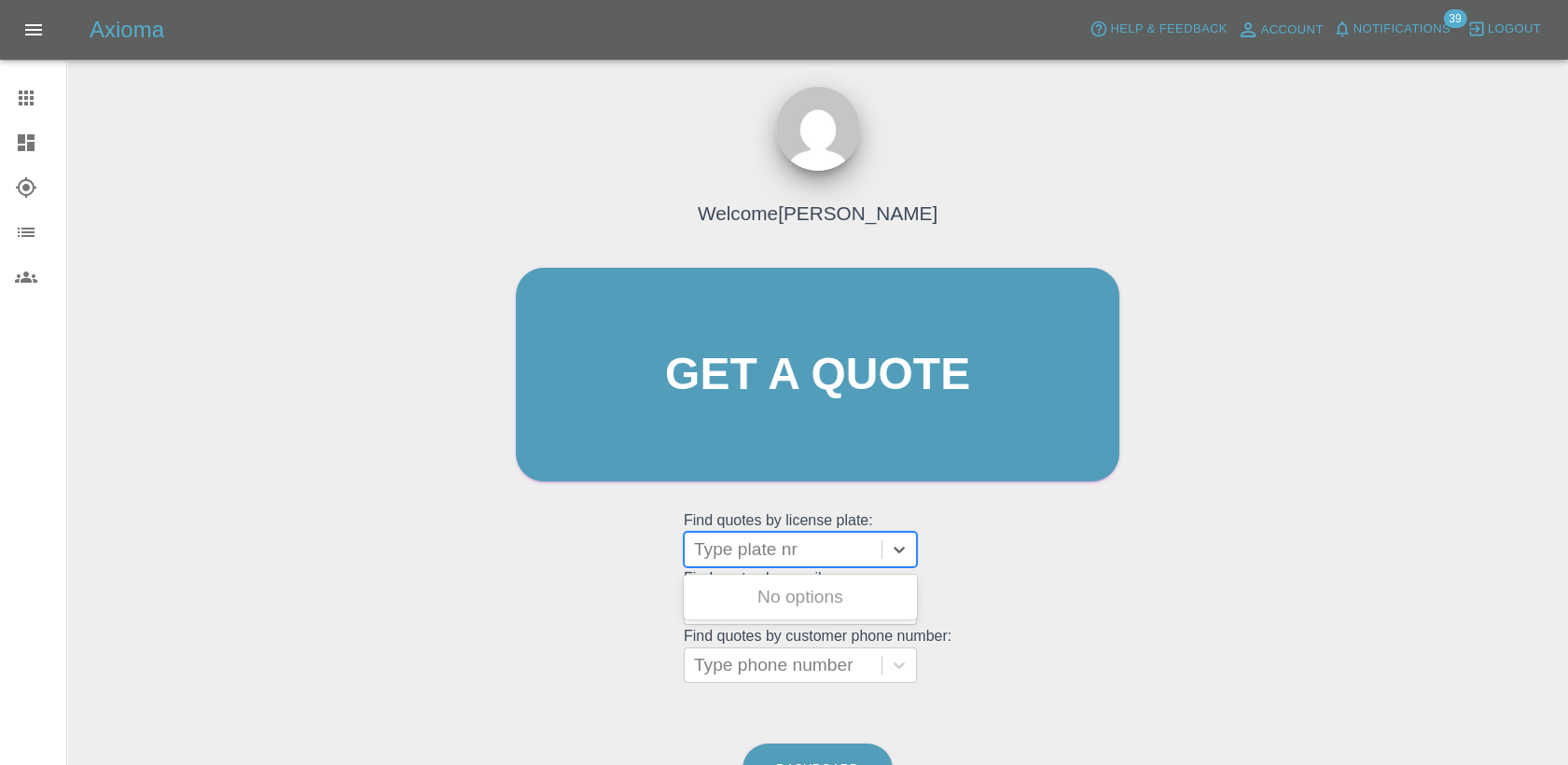
click at [725, 562] on div "Type plate nr" at bounding box center [783, 549] width 197 height 34
paste input "DW25FYG"
type input "DW25FYG"
